Goal: Communication & Community: Answer question/provide support

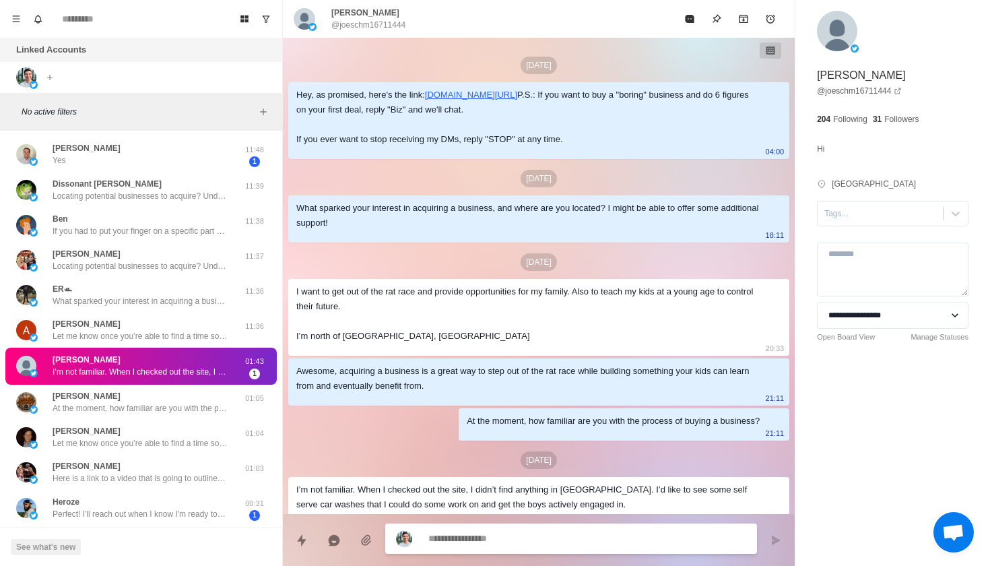
scroll to position [77, 0]
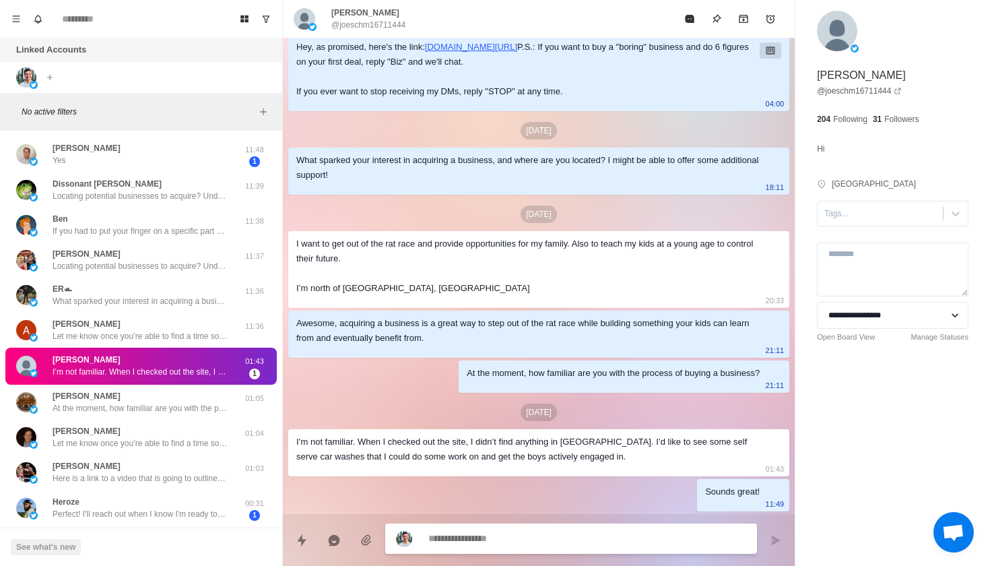
type textarea "*"
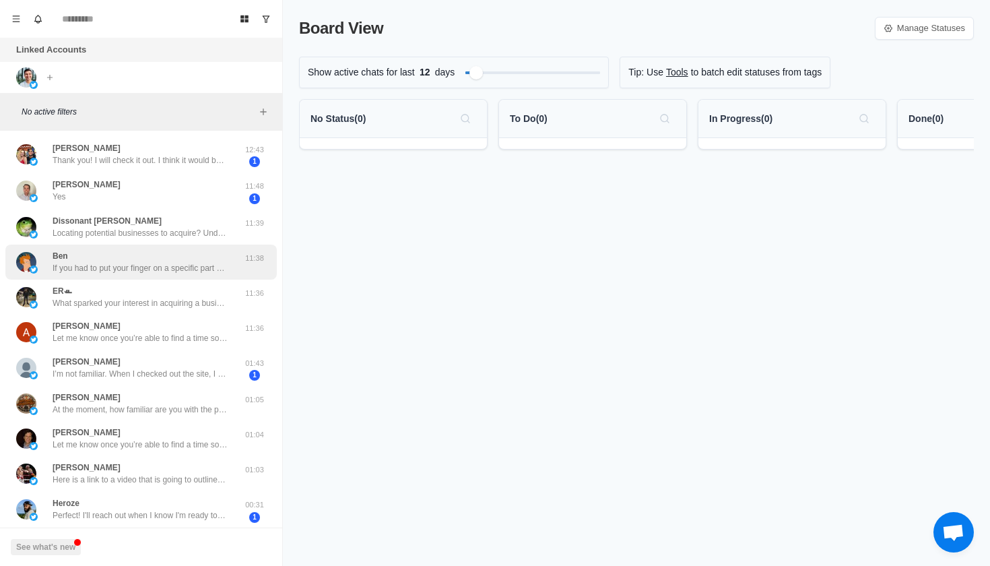
click at [211, 245] on div "Ben If you had to put your finger on a specific part of the process that’s hold…" at bounding box center [141, 262] width 272 height 35
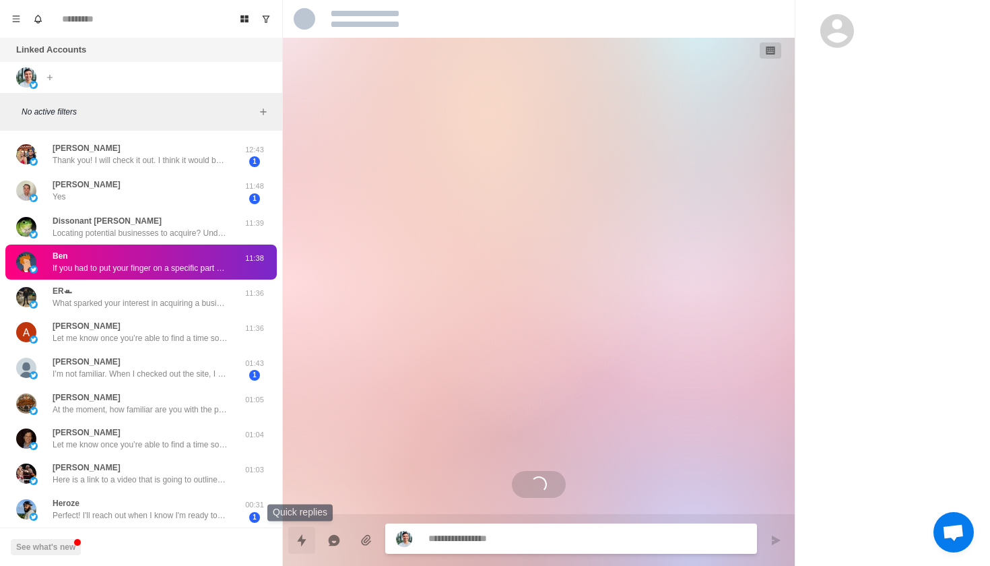
click at [307, 534] on icon "Quick replies" at bounding box center [301, 540] width 13 height 13
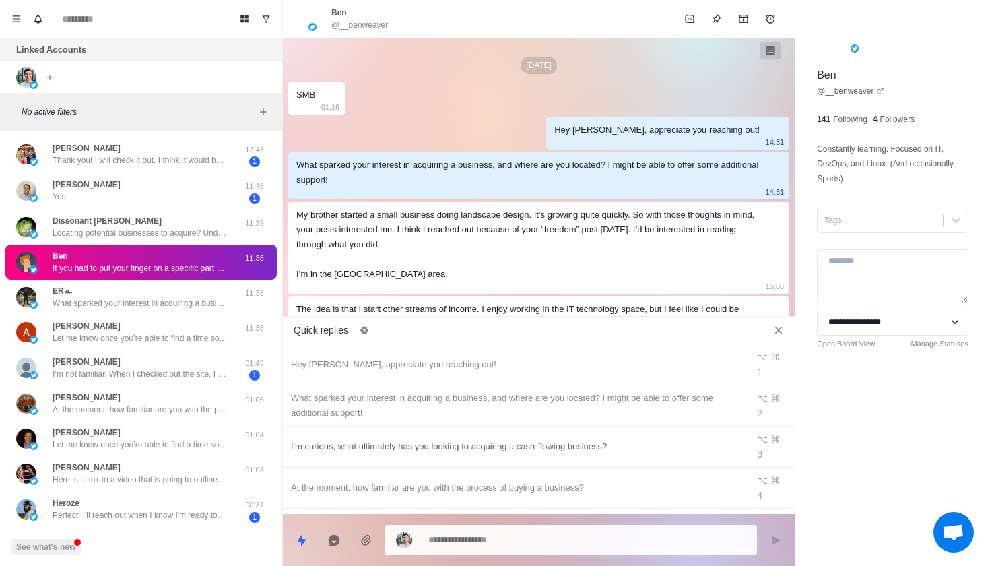
type textarea "*"
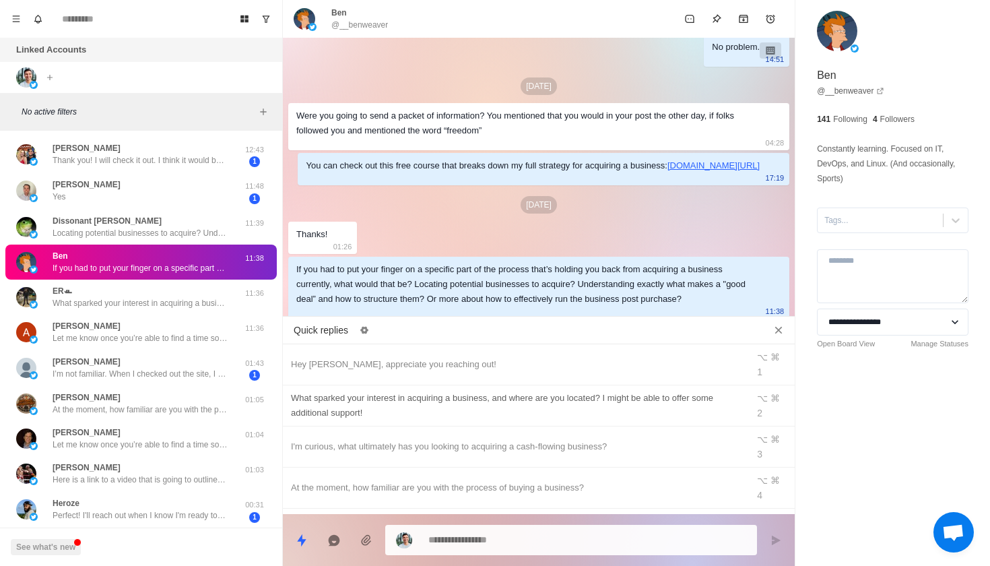
click at [389, 405] on div "What sparked your interest in acquiring a business, and where are you located? …" at bounding box center [515, 406] width 449 height 30
type textarea "**********"
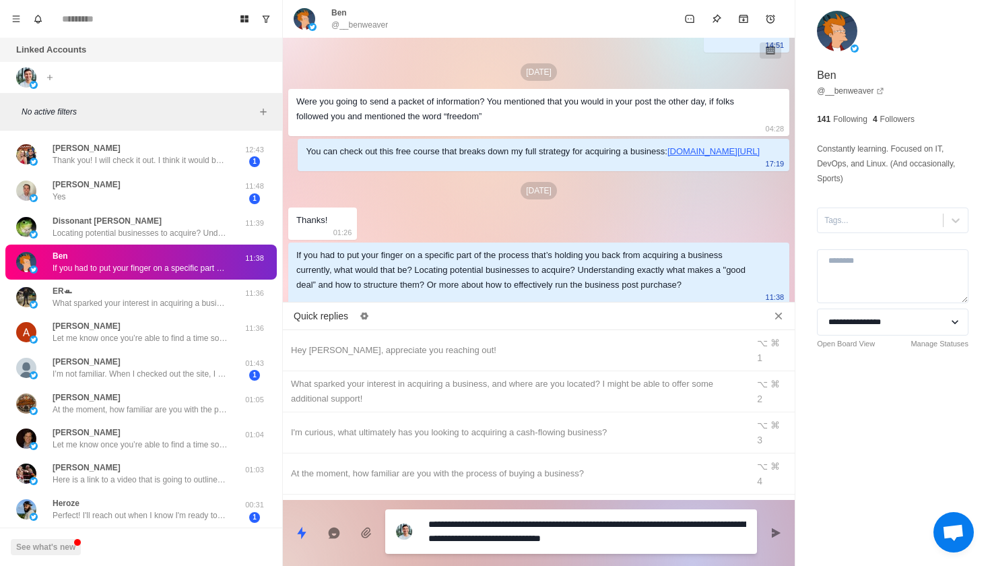
drag, startPoint x: 681, startPoint y: 543, endPoint x: 613, endPoint y: 496, distance: 82.8
click at [613, 496] on div "Quick replies Hey [PERSON_NAME], appreciate you reaching out! ⌥ ⌘ 1 What sparke…" at bounding box center [539, 436] width 512 height 259
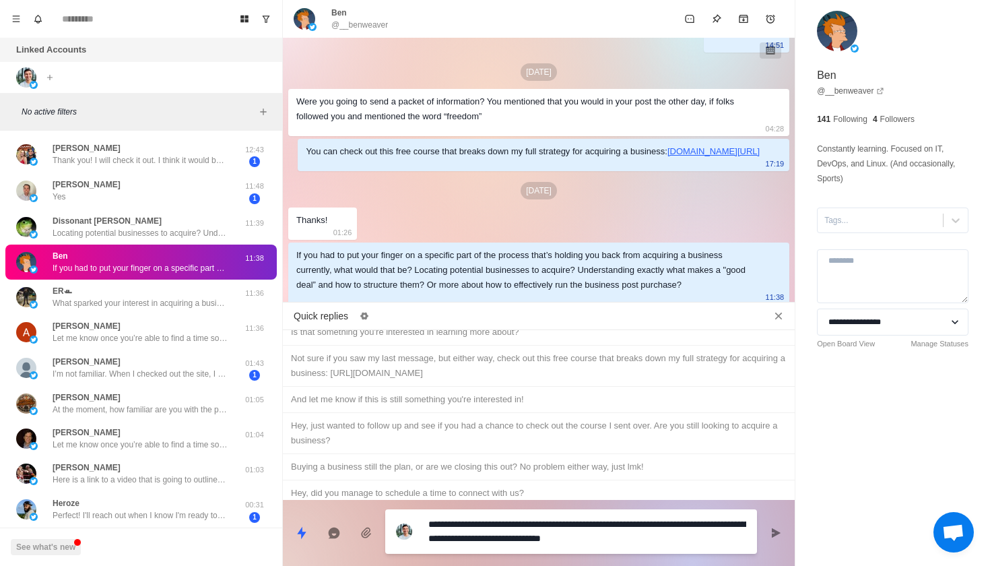
scroll to position [676, 0]
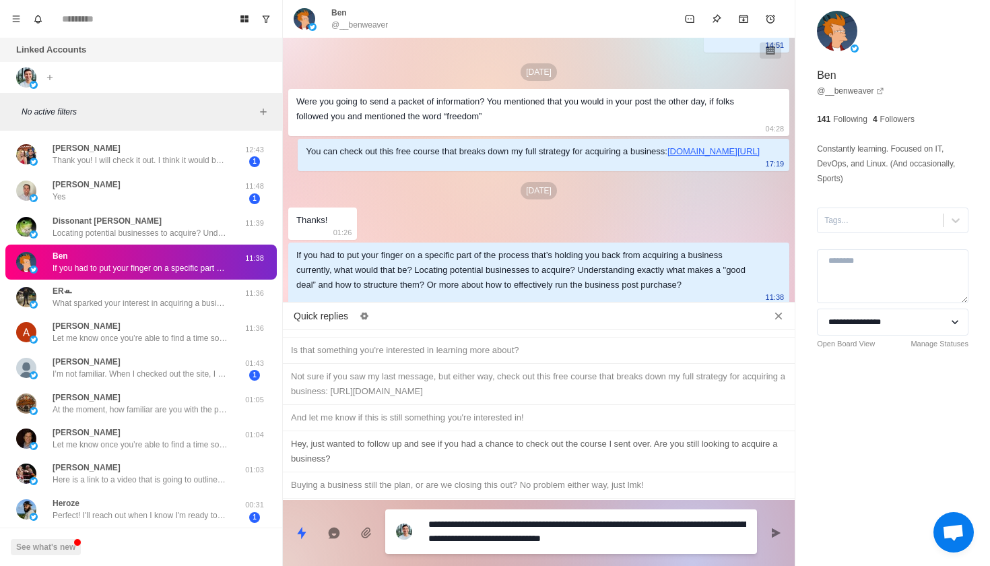
type textarea "*"
click at [499, 437] on div "Hey, just wanted to follow up and see if you had a chance to check out the cour…" at bounding box center [539, 452] width 496 height 30
type textarea "**********"
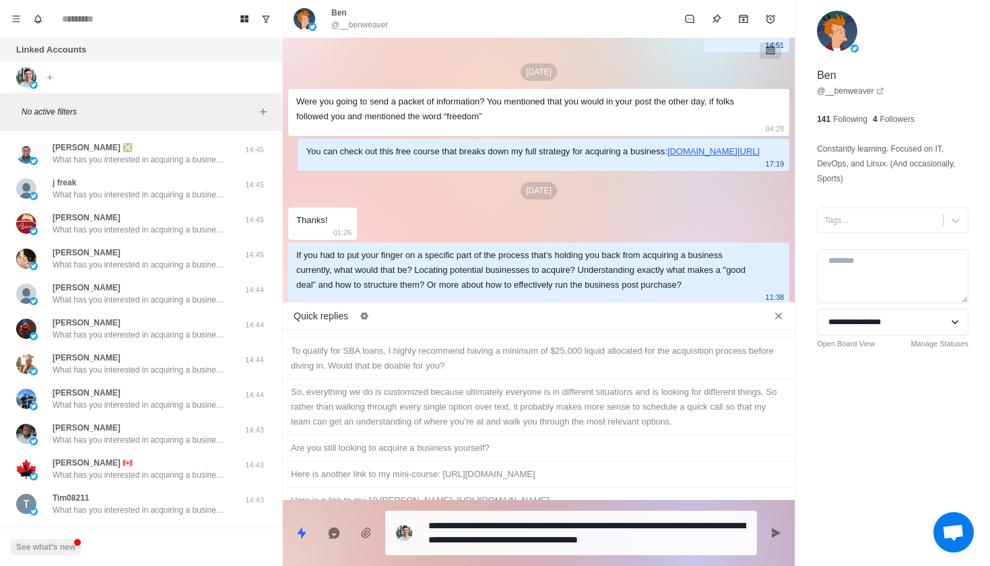
scroll to position [889, 0]
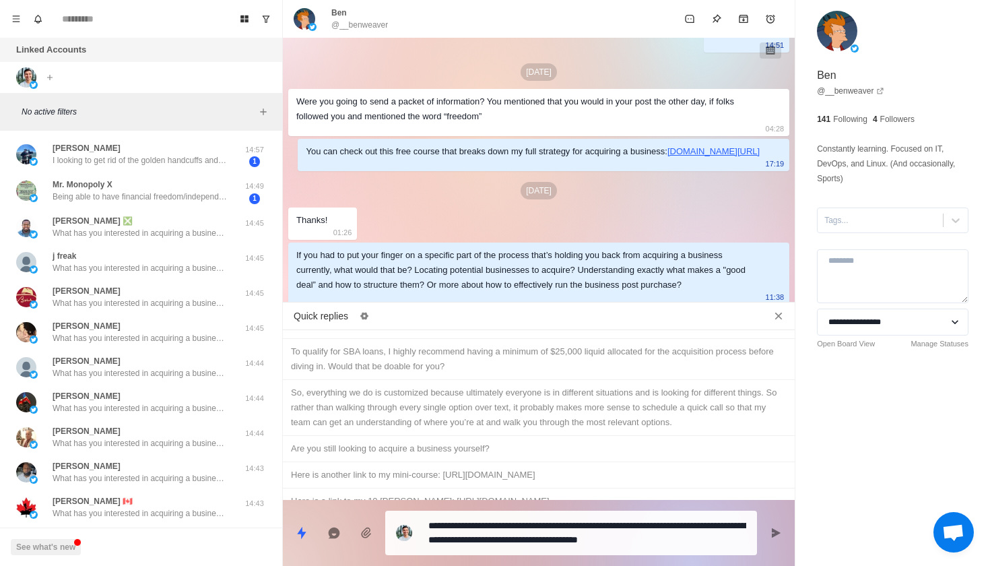
type textarea "*"
